Goal: Task Accomplishment & Management: Manage account settings

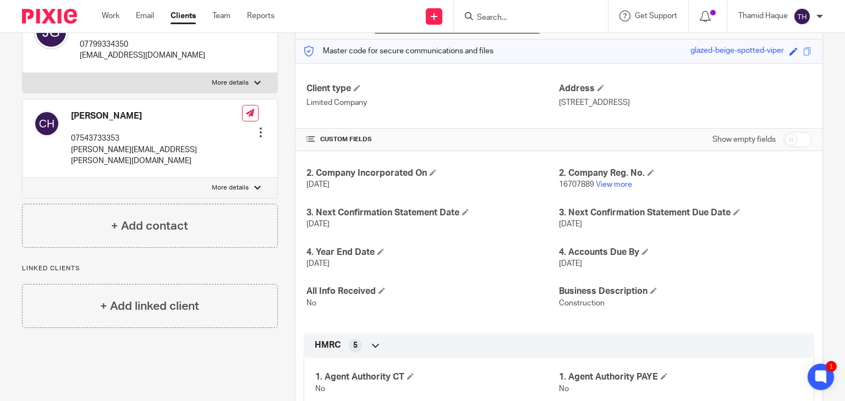
scroll to position [235, 0]
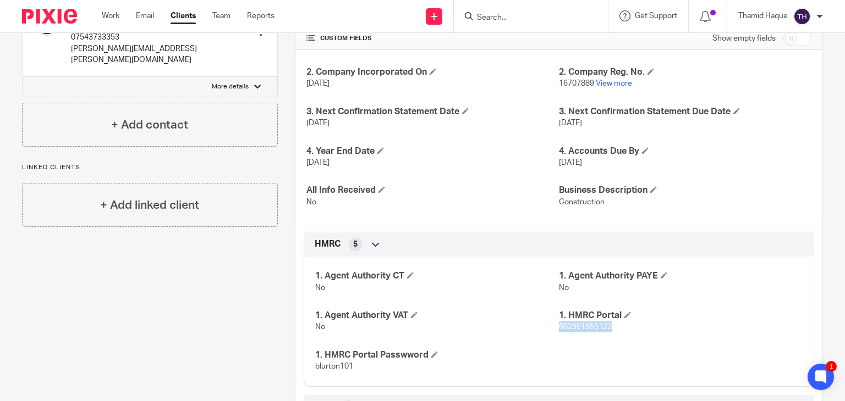
drag, startPoint x: 611, startPoint y: 327, endPoint x: 553, endPoint y: 328, distance: 58.3
click at [559, 328] on p "682591655122" at bounding box center [681, 327] width 244 height 11
copy span "682591655122"
drag, startPoint x: 359, startPoint y: 367, endPoint x: 312, endPoint y: 370, distance: 46.9
click at [315, 370] on p "blurton101" at bounding box center [437, 366] width 244 height 11
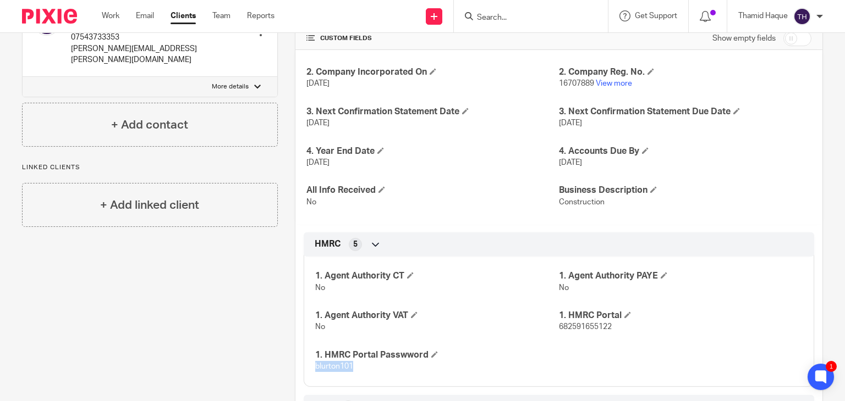
copy span "blurton101"
drag, startPoint x: 615, startPoint y: 324, endPoint x: 555, endPoint y: 329, distance: 60.7
click at [559, 329] on p "682591655122" at bounding box center [681, 327] width 244 height 11
copy span "682591655122"
drag, startPoint x: 356, startPoint y: 368, endPoint x: 314, endPoint y: 368, distance: 41.8
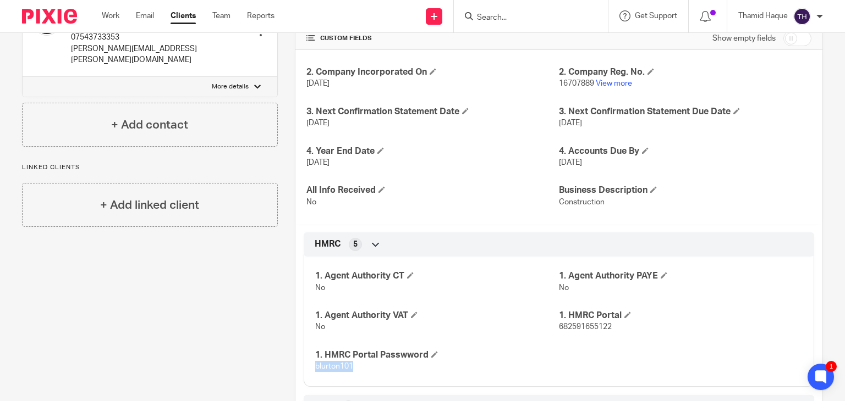
click at [315, 368] on p "blurton101" at bounding box center [437, 366] width 244 height 11
copy span "blurton101"
drag, startPoint x: 619, startPoint y: 326, endPoint x: 554, endPoint y: 327, distance: 64.9
click at [559, 327] on p "682591655122" at bounding box center [681, 327] width 244 height 11
copy span "682591655122"
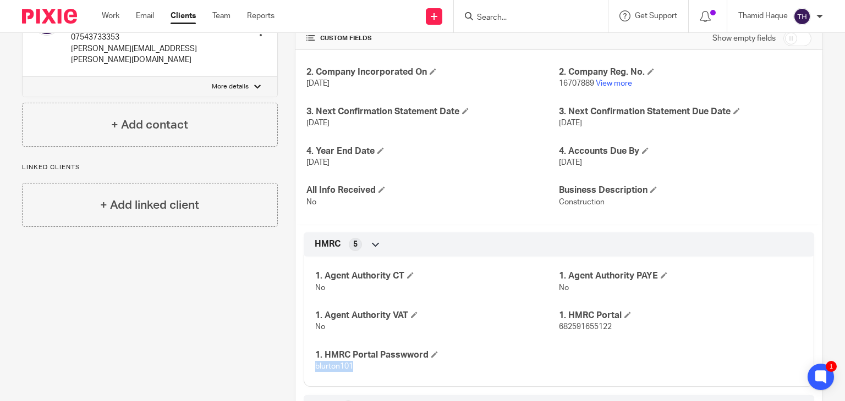
drag, startPoint x: 361, startPoint y: 369, endPoint x: 301, endPoint y: 368, distance: 60.0
click at [304, 368] on div "1. Agent Authority CT No 1. Agent Authority PAYE No 1. Agent Authority VAT No 1…" at bounding box center [559, 318] width 510 height 138
copy span "blurton101"
drag, startPoint x: 618, startPoint y: 324, endPoint x: 553, endPoint y: 326, distance: 65.5
click at [559, 326] on p "682591655122" at bounding box center [681, 327] width 244 height 11
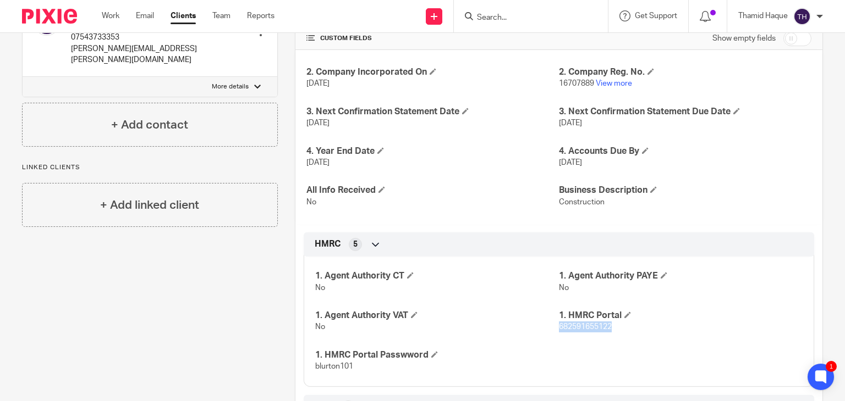
copy span "682591655122"
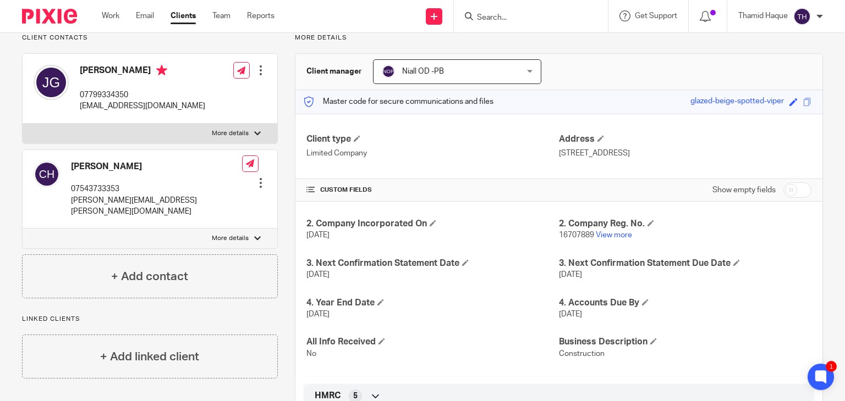
scroll to position [0, 0]
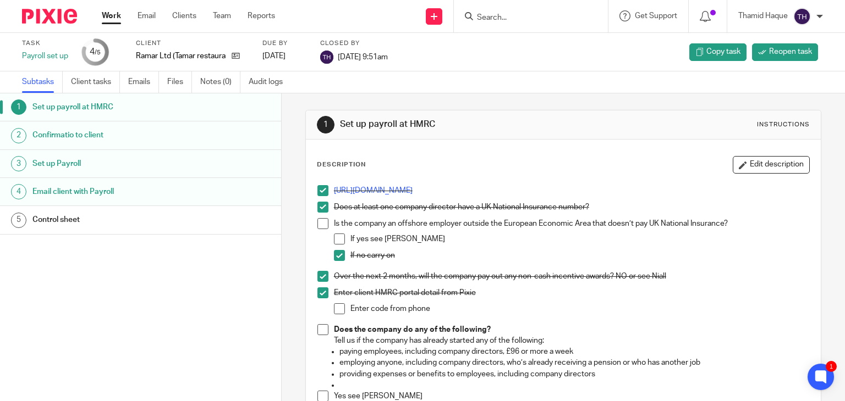
click at [388, 186] on p "https://www.gov.uk/register-employer" at bounding box center [572, 190] width 476 height 11
click at [394, 191] on link "https://www.gov.uk/register-employer" at bounding box center [373, 191] width 79 height 8
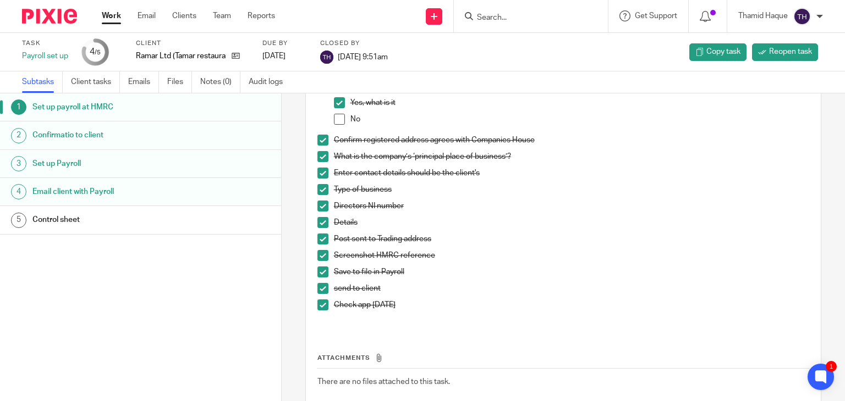
scroll to position [366, 0]
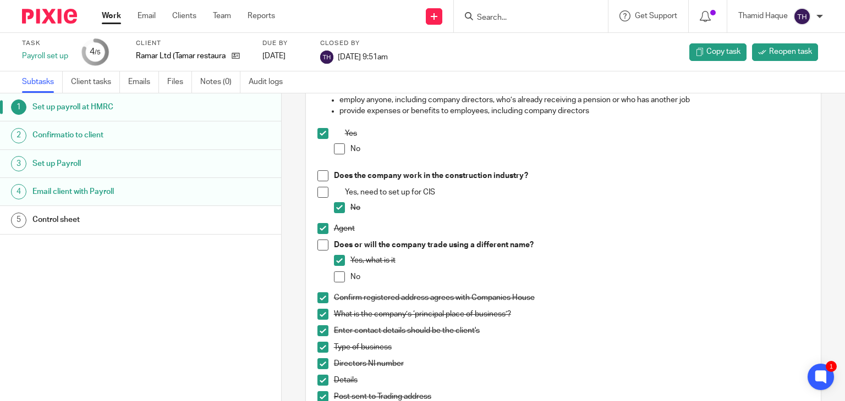
click at [64, 133] on h1 "Confirmatio to client" at bounding box center [111, 135] width 158 height 16
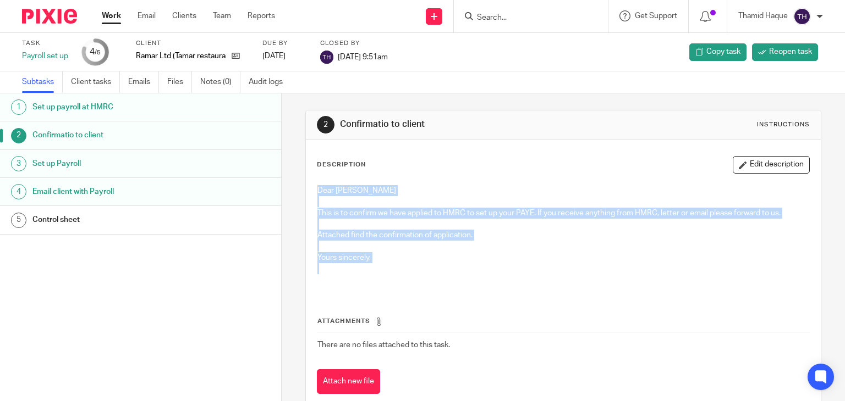
drag, startPoint x: 436, startPoint y: 264, endPoint x: 311, endPoint y: 181, distance: 149.6
click at [312, 181] on div "Dear [PERSON_NAME] This is to confirm we have applied to HMRC to set up your PA…" at bounding box center [563, 237] width 503 height 114
copy div "Dear [PERSON_NAME] This is to confirm we have applied to HMRC to set up your PA…"
click at [41, 168] on h1 "Set up Payroll" at bounding box center [111, 164] width 158 height 16
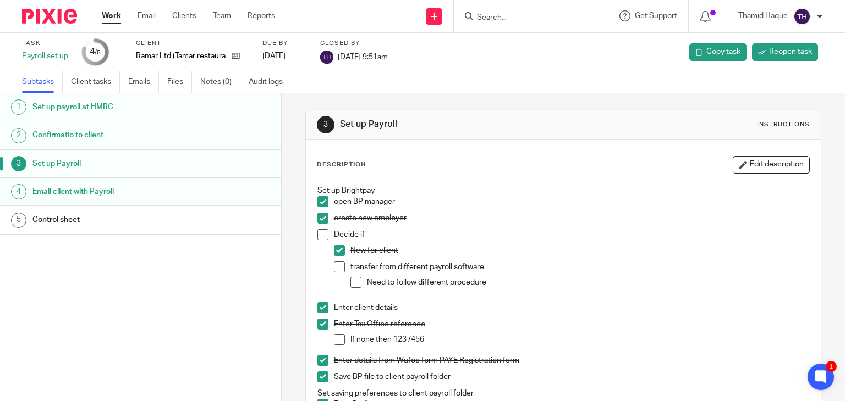
click at [86, 192] on h1 "Email client with Payroll" at bounding box center [111, 192] width 158 height 16
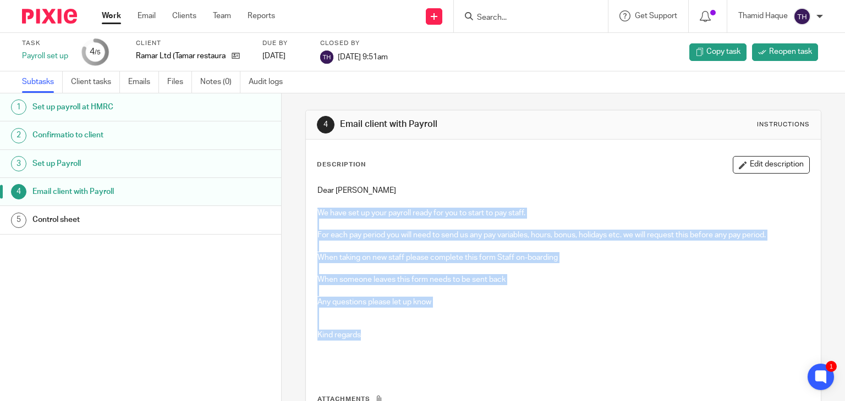
drag, startPoint x: 400, startPoint y: 339, endPoint x: 310, endPoint y: 214, distance: 154.3
click at [312, 214] on div "Dear Ben We have set up your payroll ready for you to start to pay staff. For e…" at bounding box center [563, 276] width 503 height 192
copy div "We have set up your payroll ready for you to start to pay staff. For each pay p…"
click at [60, 18] on img at bounding box center [49, 16] width 55 height 15
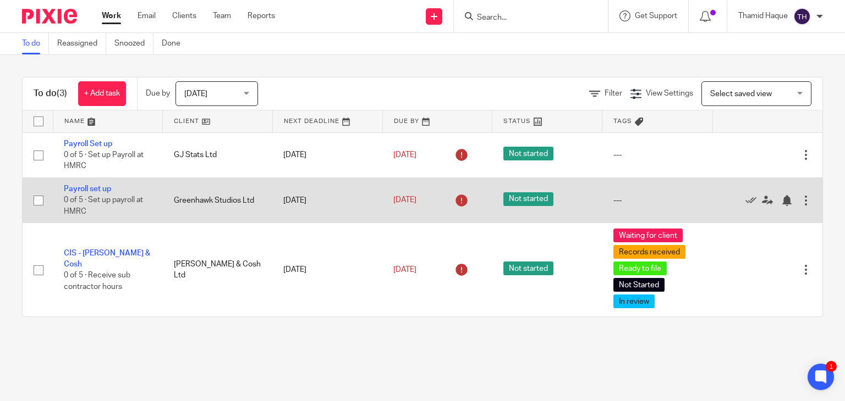
click at [40, 201] on input "checkbox" at bounding box center [38, 200] width 21 height 21
checkbox input "true"
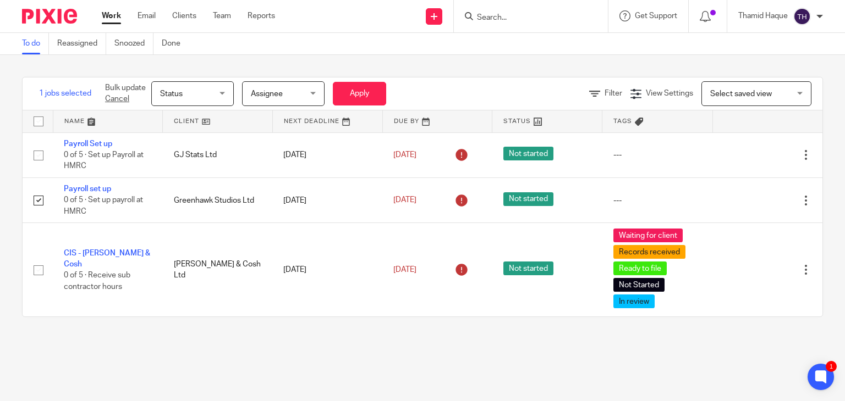
click at [213, 86] on span "Status" at bounding box center [189, 93] width 58 height 23
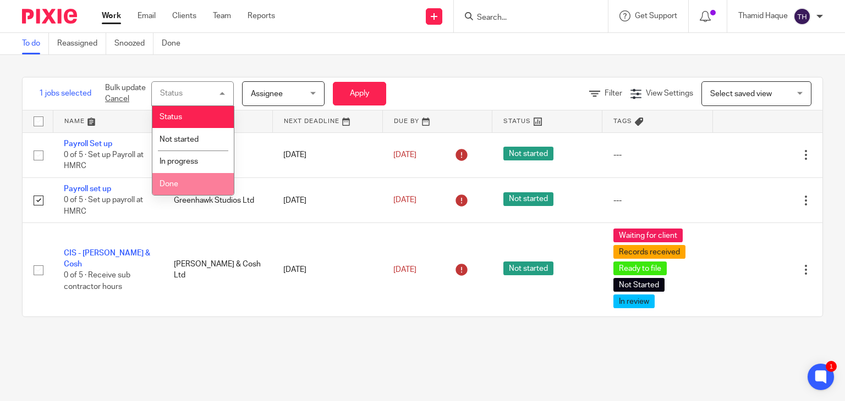
click at [179, 184] on li "Done" at bounding box center [192, 184] width 81 height 23
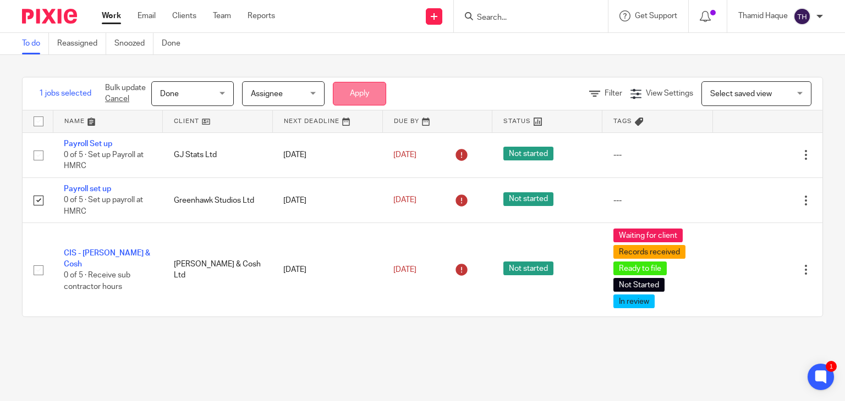
click at [353, 102] on button "Apply" at bounding box center [359, 94] width 53 height 24
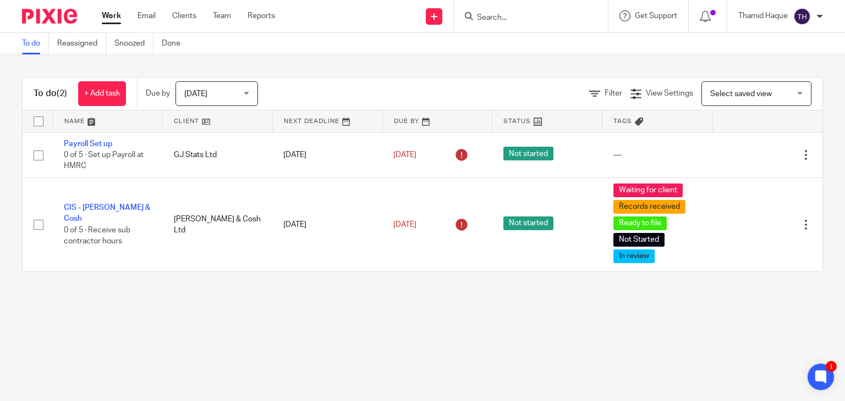
click at [40, 295] on main "To do Reassigned Snoozed Done To do (2) + Add task Due by [DATE] [DATE] [DATE] …" at bounding box center [422, 200] width 845 height 401
